Goal: Navigation & Orientation: Understand site structure

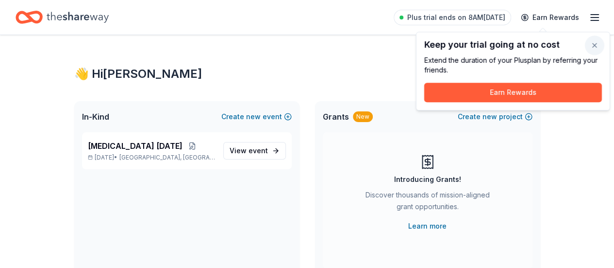
click at [599, 44] on button "button" at bounding box center [594, 44] width 19 height 19
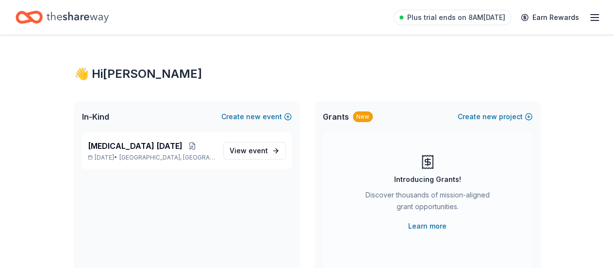
click at [589, 18] on icon "button" at bounding box center [595, 18] width 12 height 12
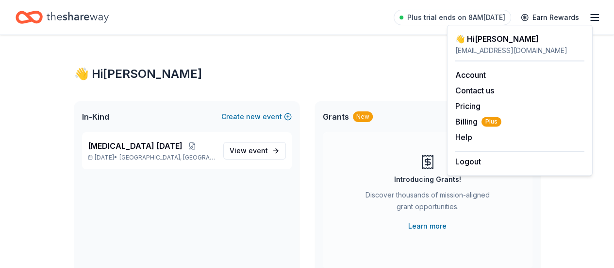
click at [67, 19] on icon "Home" at bounding box center [78, 17] width 62 height 11
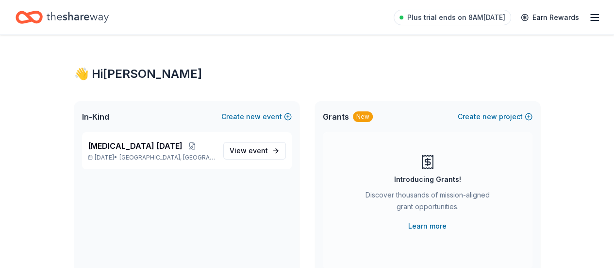
click at [41, 15] on icon "Home" at bounding box center [33, 17] width 15 height 10
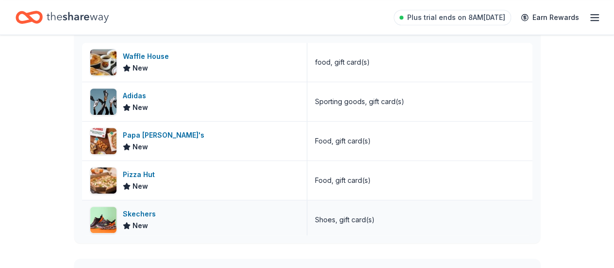
scroll to position [194, 0]
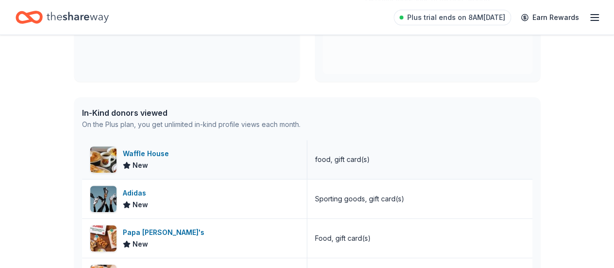
click at [146, 151] on div "Waffle House" at bounding box center [148, 154] width 50 height 12
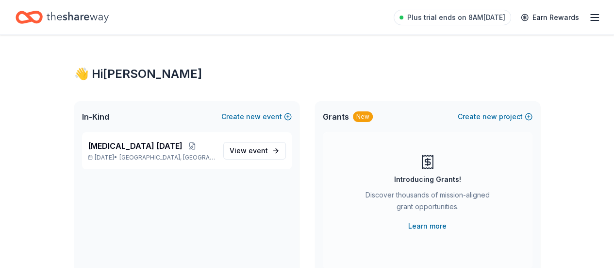
click at [590, 19] on icon "button" at bounding box center [595, 18] width 12 height 12
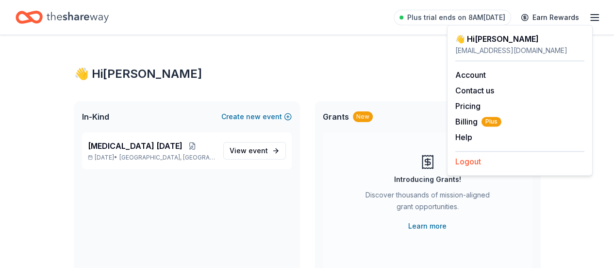
click at [460, 165] on button "Logout" at bounding box center [469, 161] width 26 height 12
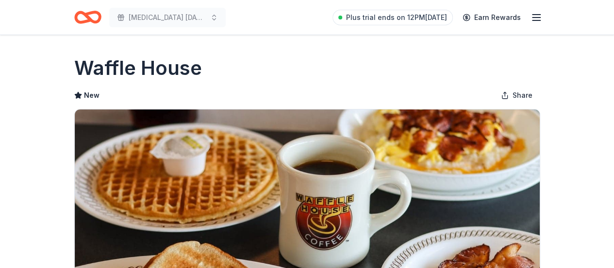
click at [95, 14] on icon "Home" at bounding box center [87, 17] width 27 height 23
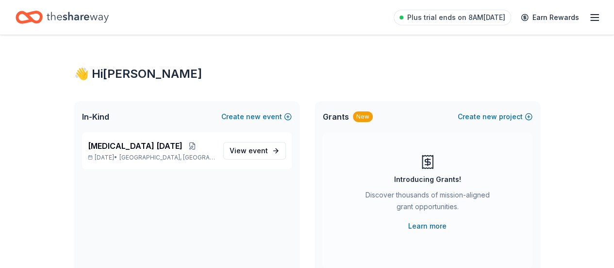
click at [591, 20] on line "button" at bounding box center [595, 20] width 8 height 0
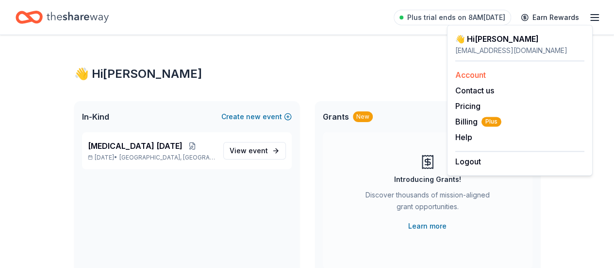
click at [472, 70] on link "Account" at bounding box center [471, 75] width 31 height 10
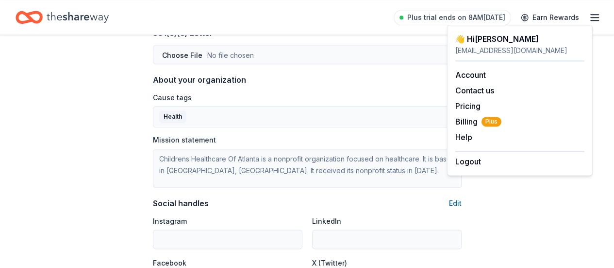
scroll to position [702, 0]
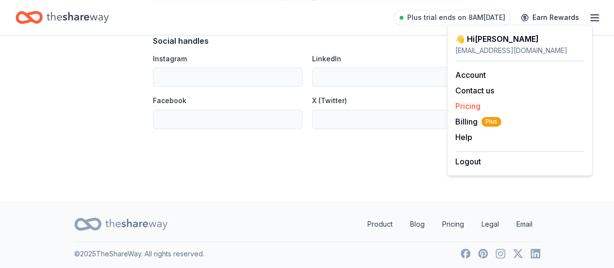
click at [468, 106] on link "Pricing" at bounding box center [468, 106] width 25 height 10
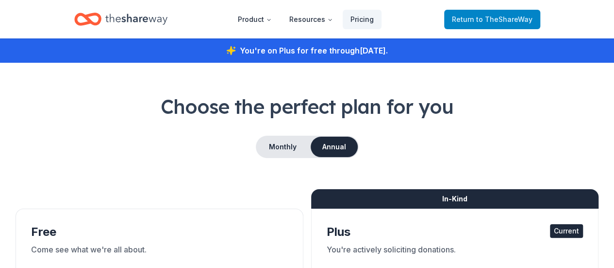
click at [484, 22] on span "to TheShareWay" at bounding box center [504, 19] width 56 height 8
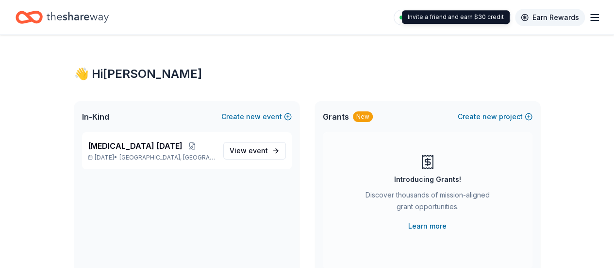
click at [565, 14] on link "Earn Rewards" at bounding box center [550, 17] width 70 height 17
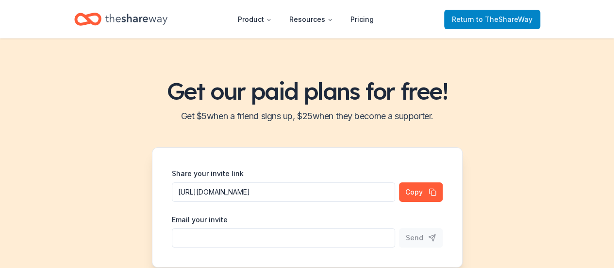
click at [489, 16] on span "to TheShareWay" at bounding box center [504, 19] width 56 height 8
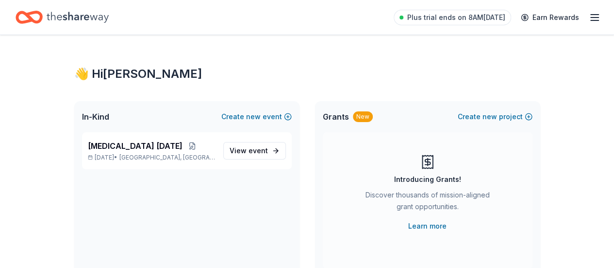
click at [589, 19] on icon "button" at bounding box center [595, 18] width 12 height 12
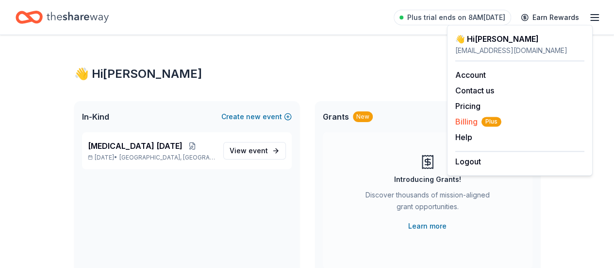
click at [474, 121] on span "Billing Plus" at bounding box center [479, 122] width 46 height 12
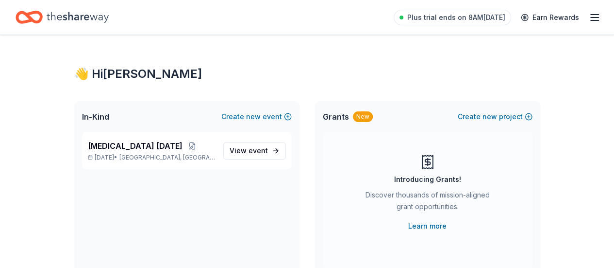
click at [589, 21] on icon "button" at bounding box center [595, 18] width 12 height 12
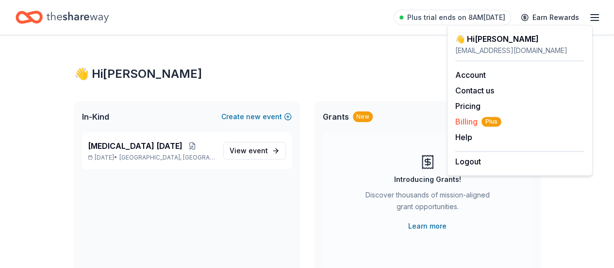
click at [469, 124] on span "Billing Plus" at bounding box center [479, 122] width 46 height 12
